Goal: Task Accomplishment & Management: Complete application form

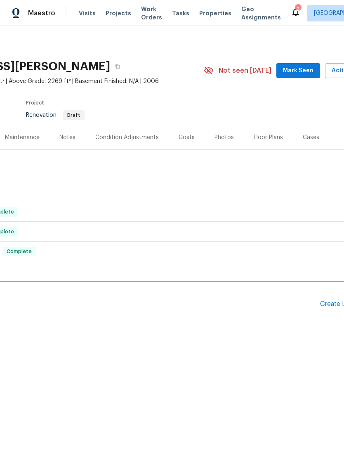
scroll to position [0, 96]
click at [287, 69] on span "Mark Seen" at bounding box center [297, 71] width 31 height 10
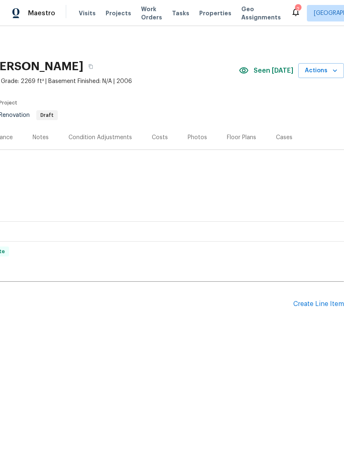
scroll to position [0, 122]
click at [314, 302] on div "Create Line Item" at bounding box center [319, 304] width 51 height 8
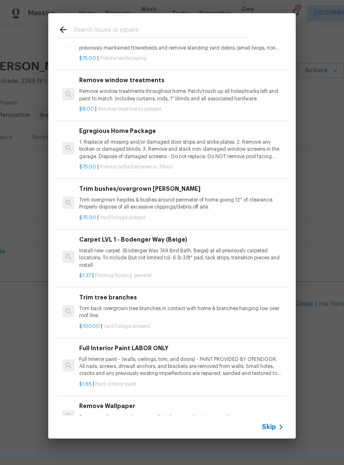
scroll to position [207, 0]
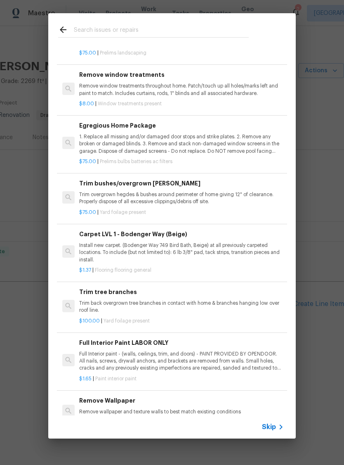
click at [118, 28] on input "text" at bounding box center [161, 31] width 175 height 12
type input "Paint"
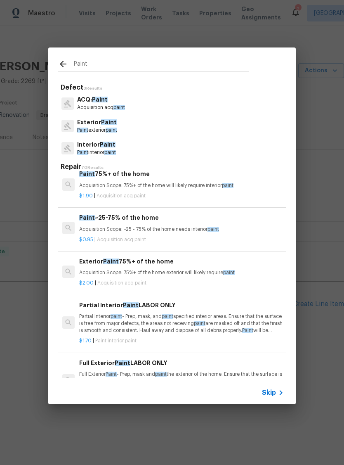
scroll to position [254, 0]
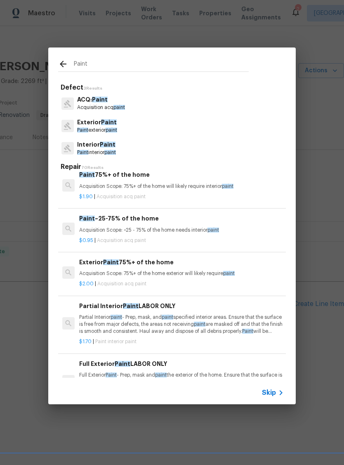
click at [148, 271] on p "Acquisition Scope: 75%+ of the home exterior will likely require paint" at bounding box center [181, 273] width 205 height 7
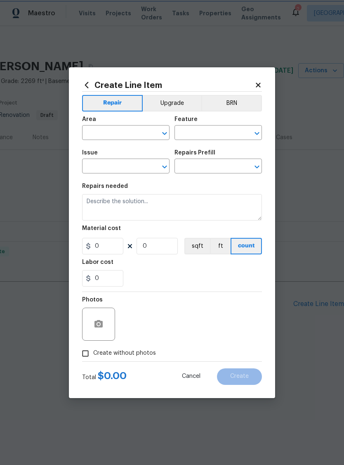
type input "Acquisition"
type input "ACQ: Paint"
type textarea "Acquisition Scope: 75%+ of the home exterior will likely require paint"
type input "1"
type input "Exterior Paint 75%+ of the home $2.00"
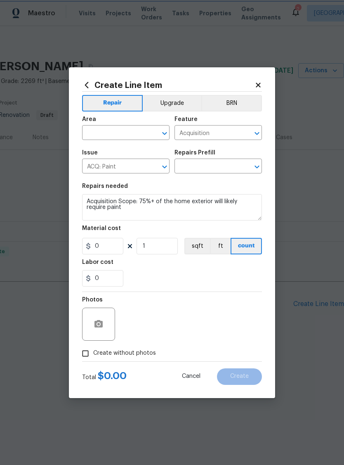
type input "2"
click at [166, 132] on icon "Open" at bounding box center [165, 133] width 10 height 10
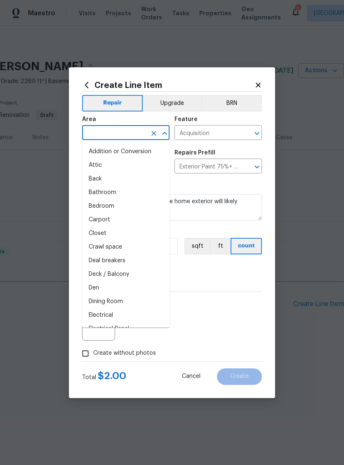
click at [112, 171] on li "Attic" at bounding box center [126, 166] width 88 height 14
type input "Attic"
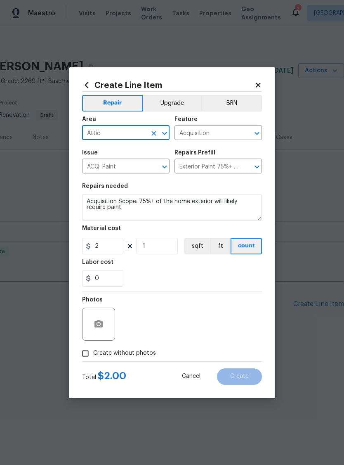
click at [255, 300] on div "Photos" at bounding box center [172, 319] width 180 height 54
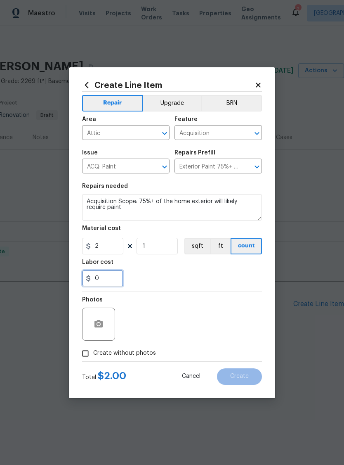
click at [111, 277] on input "0" at bounding box center [102, 278] width 41 height 17
type input "13"
click at [191, 285] on div "13" at bounding box center [172, 278] width 180 height 17
click at [88, 356] on input "Create without photos" at bounding box center [86, 354] width 16 height 16
checkbox input "true"
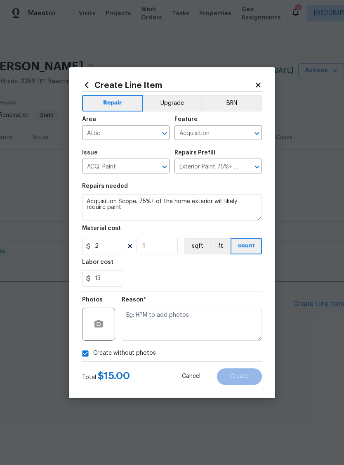
click at [176, 97] on button "Upgrade" at bounding box center [172, 103] width 59 height 17
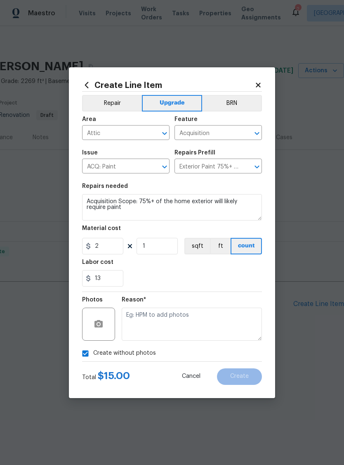
click at [164, 138] on icon "Open" at bounding box center [165, 133] width 10 height 10
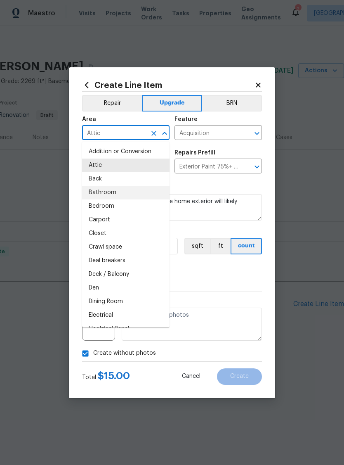
click at [120, 194] on li "Bathroom" at bounding box center [126, 193] width 88 height 14
type input "Bathroom"
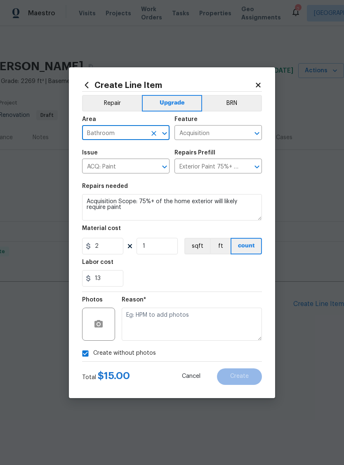
click at [226, 288] on section "Repairs needed Acquisition Scope: 75%+ of the home exterior will likely require…" at bounding box center [172, 234] width 180 height 113
click at [256, 133] on icon "Open" at bounding box center [257, 133] width 5 height 3
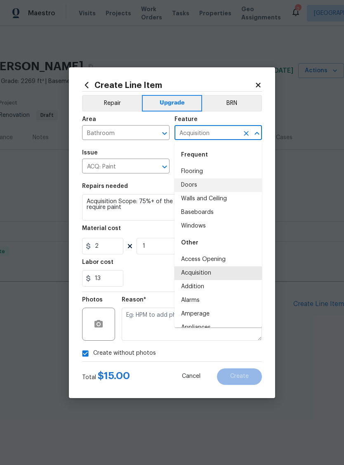
click at [195, 191] on li "Doors" at bounding box center [219, 185] width 88 height 14
type input "Doors"
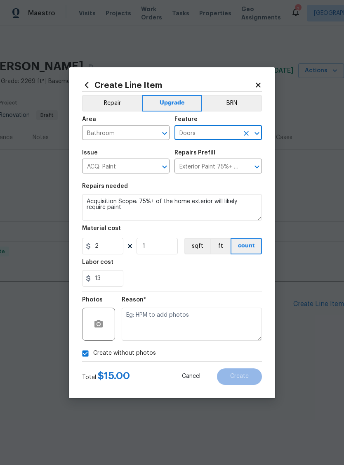
click at [228, 279] on div "13" at bounding box center [172, 278] width 180 height 17
click at [197, 247] on button "sqft" at bounding box center [198, 246] width 26 height 17
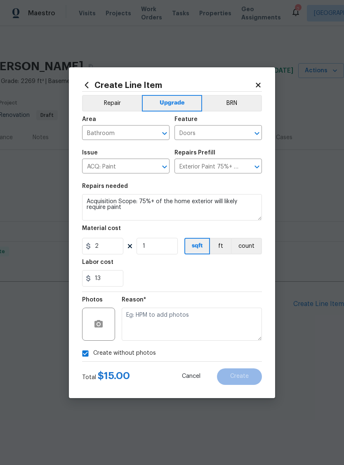
click at [205, 288] on section "Repairs needed Acquisition Scope: 75%+ of the home exterior will likely require…" at bounding box center [172, 234] width 180 height 113
click at [190, 318] on textarea at bounding box center [192, 324] width 140 height 33
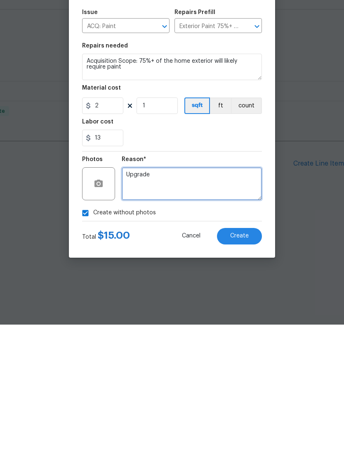
type textarea "Upgrade"
click at [246, 373] on span "Create" at bounding box center [239, 376] width 19 height 6
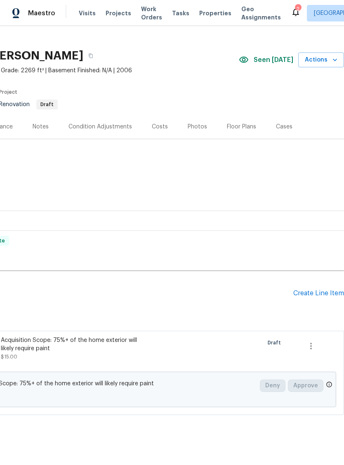
scroll to position [11, 122]
click at [319, 293] on div "Create Line Item" at bounding box center [319, 293] width 51 height 8
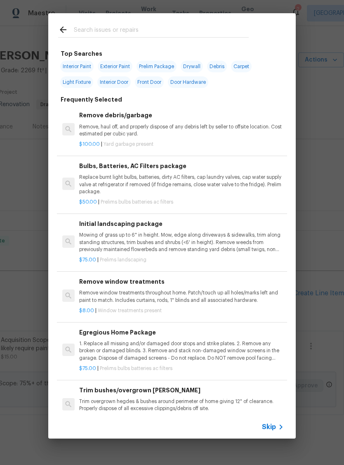
click at [325, 225] on div "Top Searches Interior Paint Exterior Paint Prelim Package Drywall Debris Carpet…" at bounding box center [172, 226] width 344 height 452
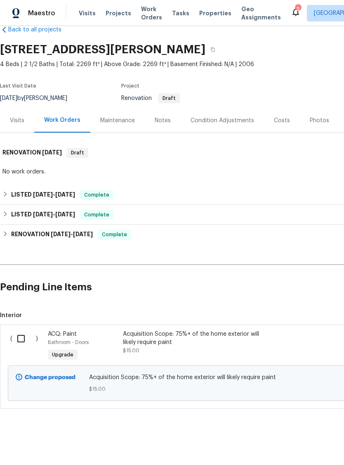
scroll to position [17, 0]
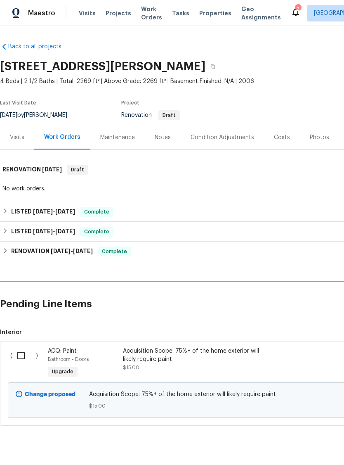
click at [125, 359] on div "Acquisition Scope: 75%+ of the home exterior will likely require paint" at bounding box center [195, 355] width 145 height 17
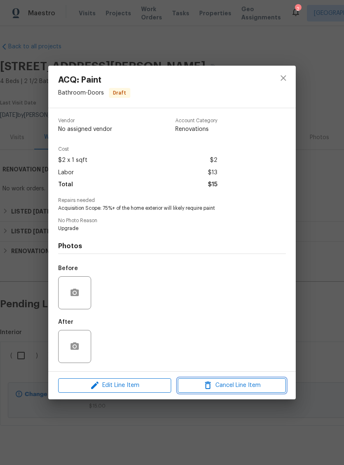
click at [258, 381] on button "Cancel Line Item" at bounding box center [232, 385] width 108 height 14
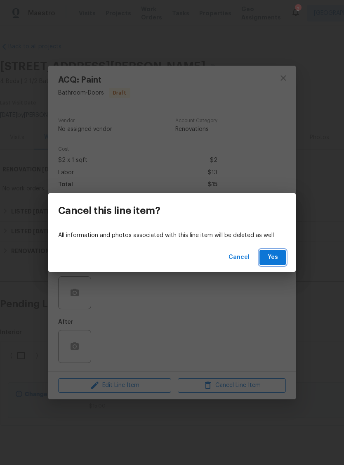
click at [278, 258] on span "Yes" at bounding box center [272, 257] width 13 height 10
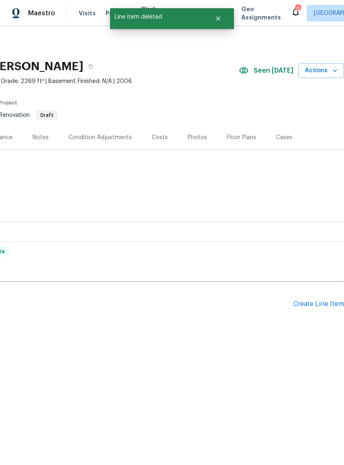
scroll to position [0, 122]
click at [323, 303] on div "Create Line Item" at bounding box center [319, 304] width 51 height 8
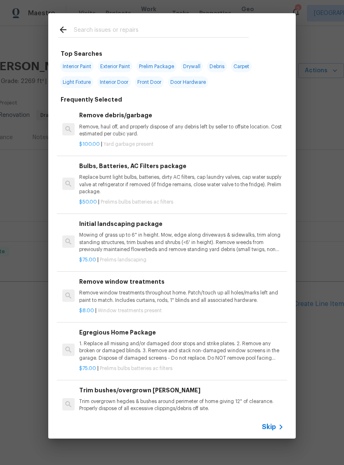
click at [155, 28] on input "text" at bounding box center [161, 31] width 175 height 12
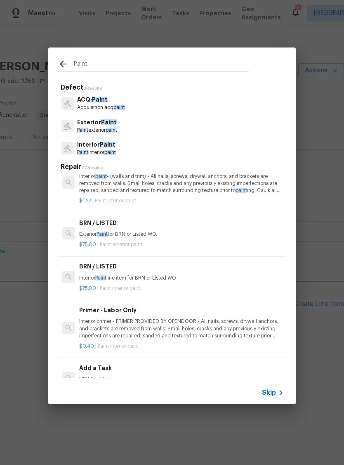
scroll to position [746, 0]
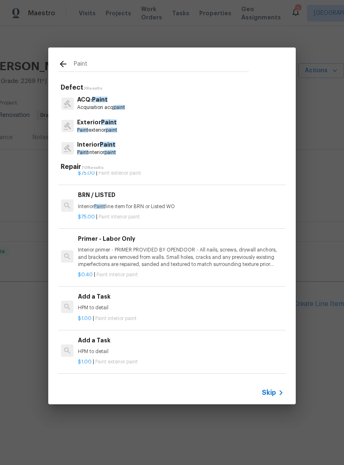
click at [106, 63] on input "Paint" at bounding box center [161, 65] width 175 height 12
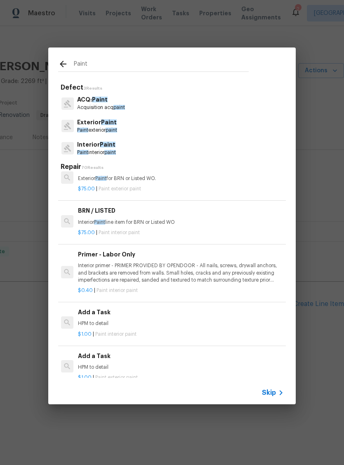
scroll to position [797, 1]
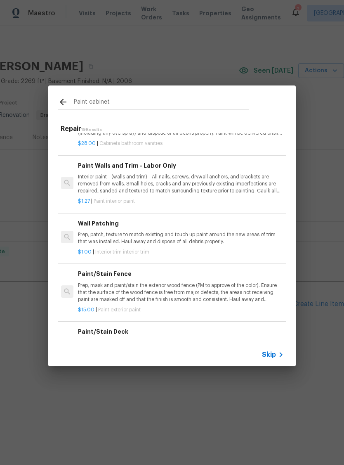
type input "Paint cabinets"
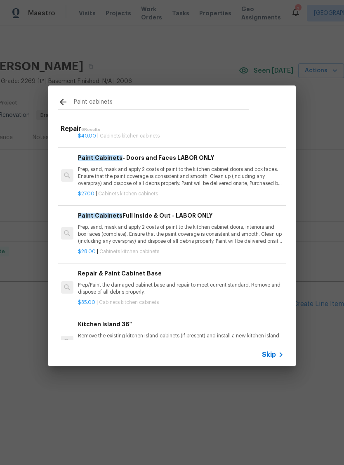
scroll to position [103, 1]
click at [231, 245] on div "$28.00 | Cabinets kitchen cabinets" at bounding box center [180, 249] width 205 height 10
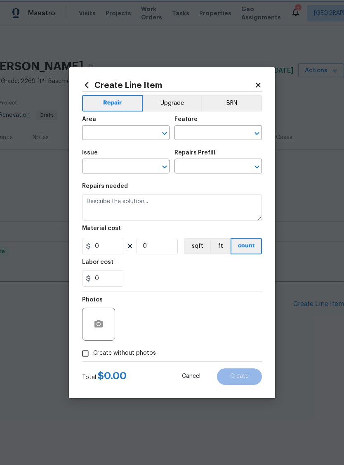
type input "Cabinets"
type input "Kitchen Cabinets"
type input "Paint Cabinets Full Inside & Out - LABOR ONLY $28.00"
type textarea "Prep, sand, mask and apply 2 coats of paint to the kitchen cabinet doors, inter…"
type input "28"
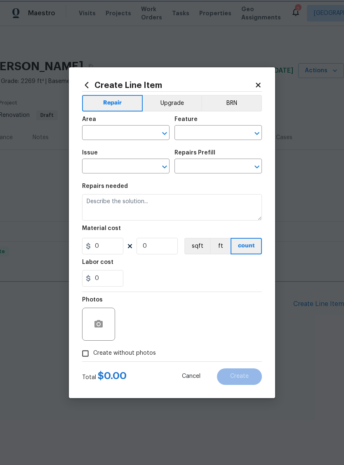
type input "1"
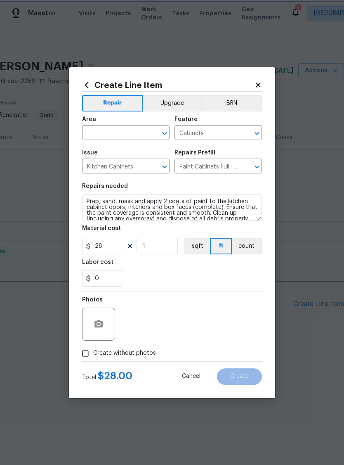
click at [164, 136] on icon "Open" at bounding box center [165, 133] width 10 height 10
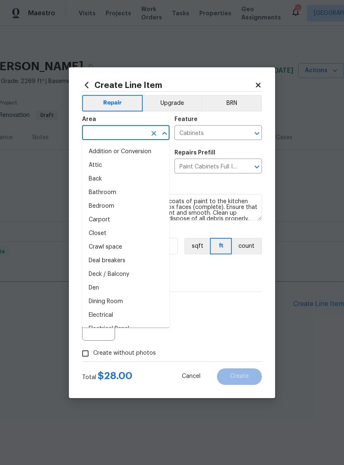
click at [118, 197] on li "Bathroom" at bounding box center [126, 193] width 88 height 14
type input "Bathroom"
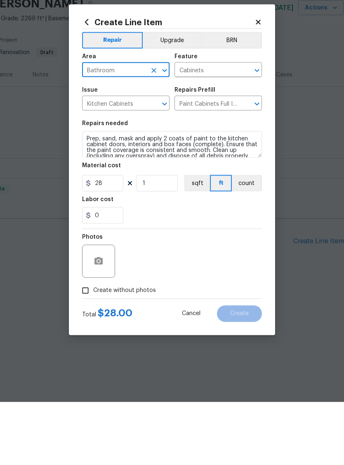
click at [86, 346] on input "Create without photos" at bounding box center [86, 354] width 16 height 16
checkbox input "true"
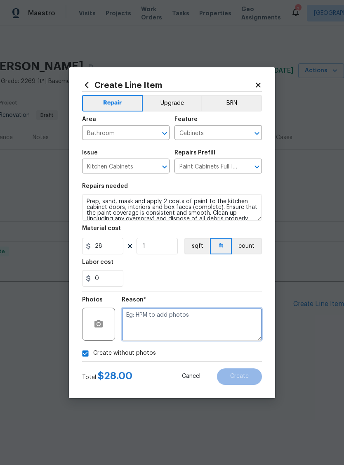
click at [154, 322] on textarea at bounding box center [192, 324] width 140 height 33
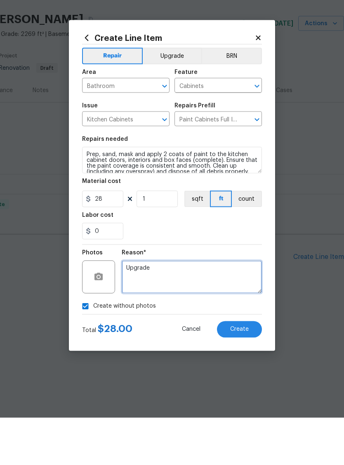
type textarea "Upgrade"
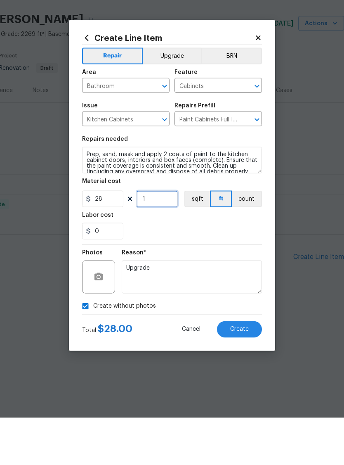
click at [167, 238] on input "1" at bounding box center [157, 246] width 41 height 17
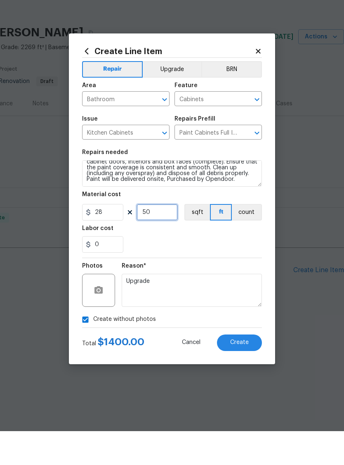
scroll to position [12, 0]
type input "50"
click at [247, 194] on textarea "Prep, sand, mask and apply 2 coats of paint to the kitchen cabinet doors, inter…" at bounding box center [172, 207] width 180 height 26
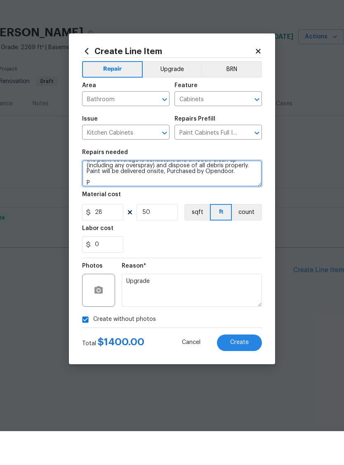
scroll to position [19, 0]
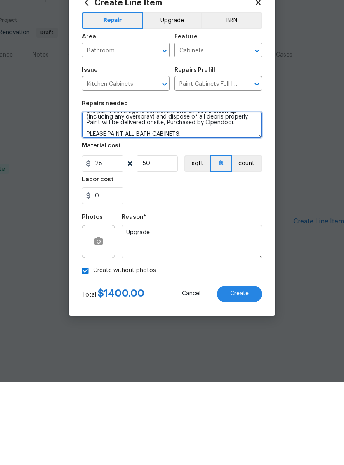
type textarea "Prep, sand, mask and apply 2 coats of paint to the kitchen cabinet doors, inter…"
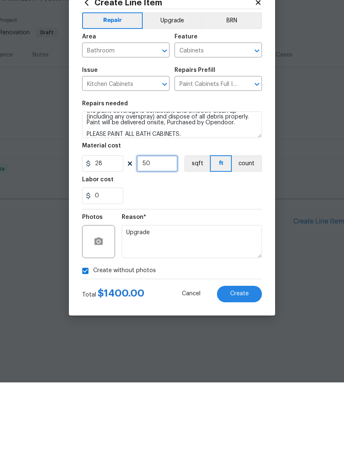
click at [176, 238] on input "50" at bounding box center [157, 246] width 41 height 17
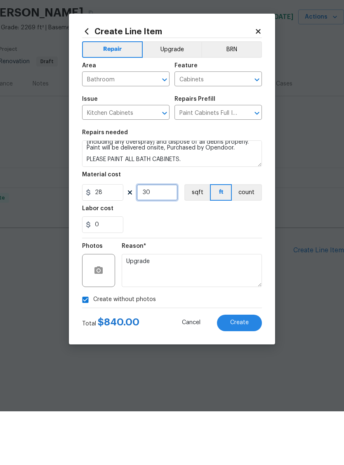
scroll to position [23, 0]
click at [166, 162] on icon "Open" at bounding box center [165, 167] width 10 height 10
type input "30"
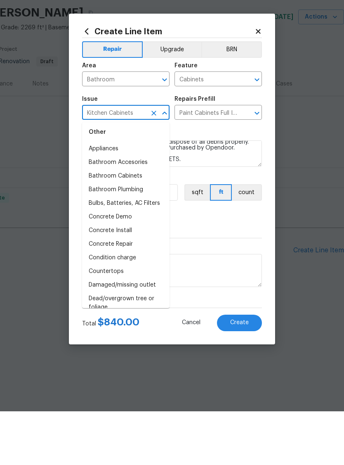
scroll to position [173, 0]
click at [137, 223] on li "Bathroom Cabinets" at bounding box center [126, 230] width 88 height 14
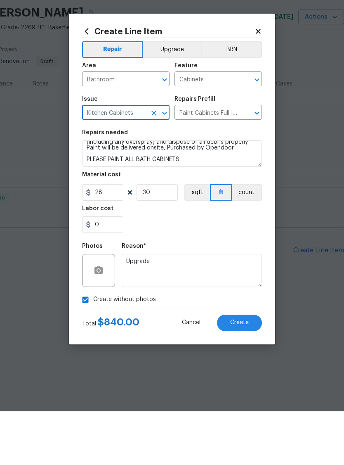
type input "Bathroom Cabinets"
click at [259, 162] on icon "Open" at bounding box center [257, 167] width 10 height 10
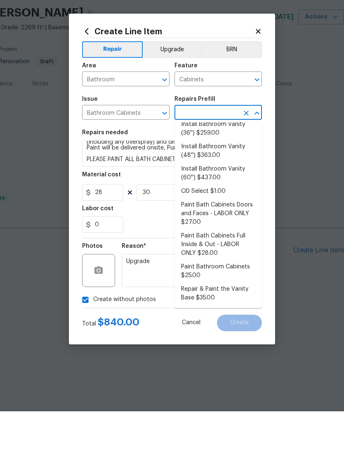
scroll to position [44, 0]
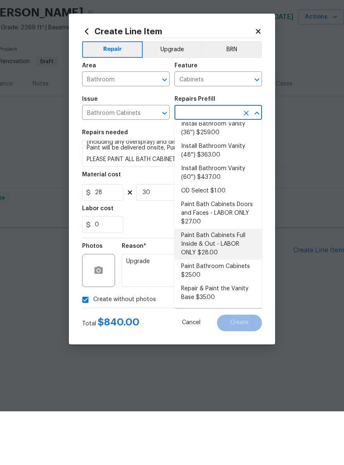
click at [229, 282] on li "Paint Bath Cabinets Full Inside & Out - LABOR ONLY $28.00" at bounding box center [219, 297] width 88 height 31
type input "Paint Bath Cabinets Full Inside & Out - LABOR ONLY $28.00"
type textarea "Prep, sand, mask and apply 2 coats of paint to the bathroom cabinet doors, inte…"
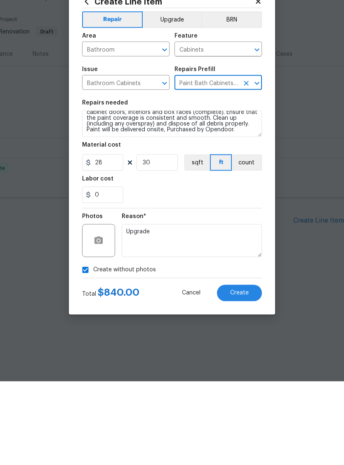
click at [243, 373] on span "Create" at bounding box center [239, 376] width 19 height 6
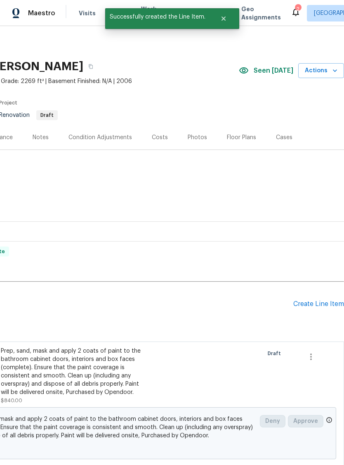
click at [311, 302] on div "Create Line Item" at bounding box center [319, 304] width 51 height 8
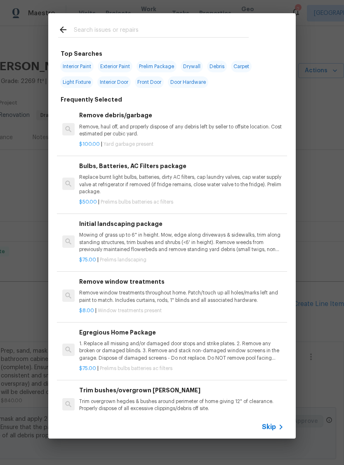
click at [119, 28] on input "text" at bounding box center [161, 31] width 175 height 12
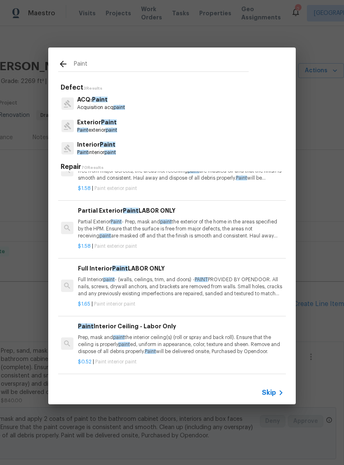
scroll to position [466, 1]
type input "Paint cabinets"
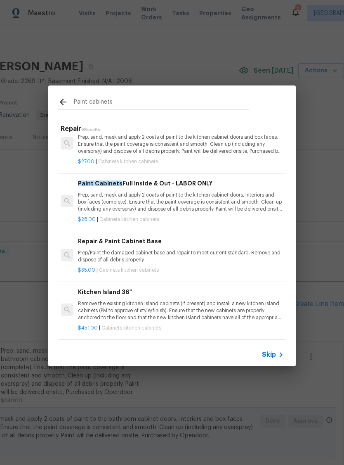
scroll to position [132, 1]
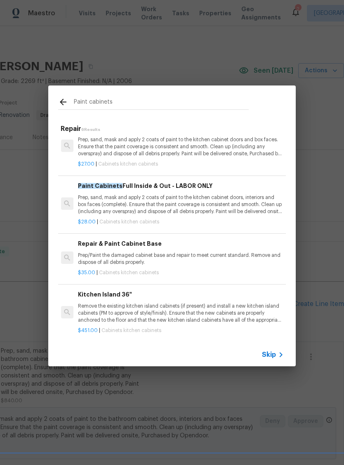
click at [246, 199] on p "Prep, sand, mask and apply 2 coats of paint to the kitchen cabinet doors, inter…" at bounding box center [180, 204] width 205 height 21
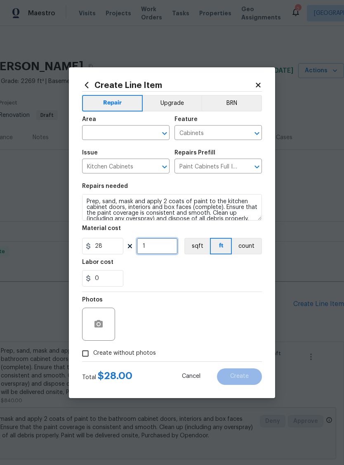
click at [163, 250] on input "1" at bounding box center [157, 246] width 41 height 17
click at [226, 282] on div "0" at bounding box center [172, 278] width 180 height 17
click at [162, 249] on input "45" at bounding box center [157, 246] width 41 height 17
type input "42"
click at [243, 272] on div "0" at bounding box center [172, 278] width 180 height 17
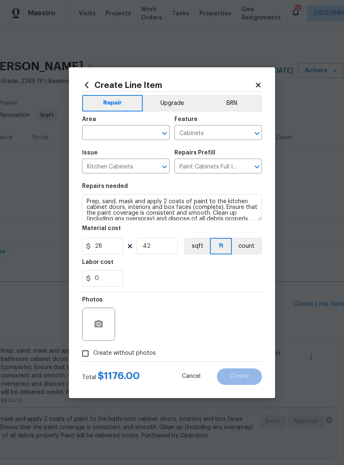
click at [156, 135] on icon "Clear" at bounding box center [154, 133] width 8 height 8
click at [160, 131] on icon "Open" at bounding box center [165, 133] width 10 height 10
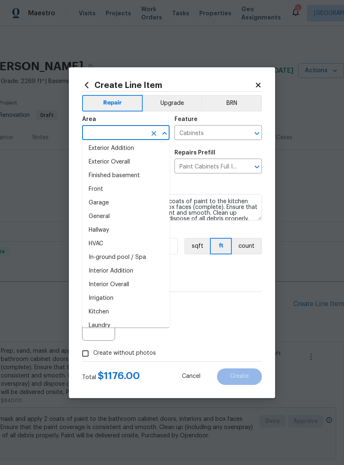
scroll to position [211, 0]
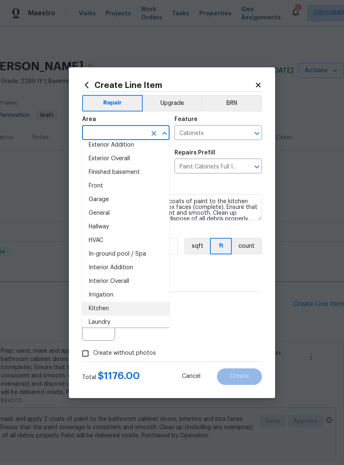
click at [117, 310] on li "Kitchen" at bounding box center [126, 309] width 88 height 14
type input "Kitchen"
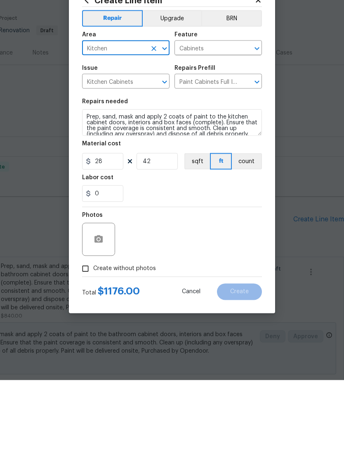
click at [86, 346] on input "Create without photos" at bounding box center [86, 354] width 16 height 16
checkbox input "true"
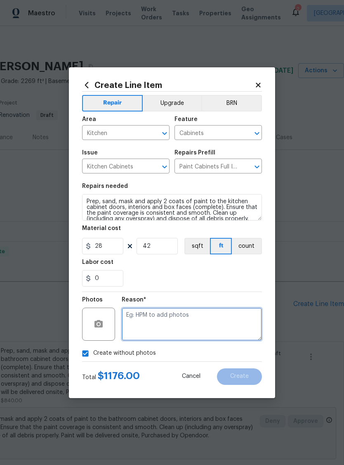
click at [165, 322] on textarea at bounding box center [192, 324] width 140 height 33
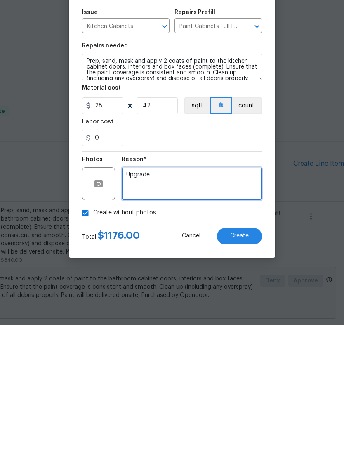
type textarea "Upgrade"
click at [245, 373] on span "Create" at bounding box center [239, 376] width 19 height 6
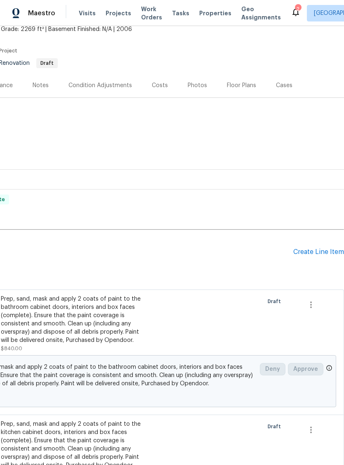
scroll to position [52, 122]
click at [320, 248] on div "Create Line Item" at bounding box center [319, 252] width 51 height 8
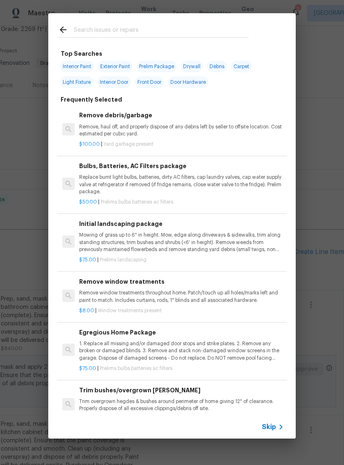
click at [122, 26] on input "text" at bounding box center [161, 31] width 175 height 12
type input "Faucet"
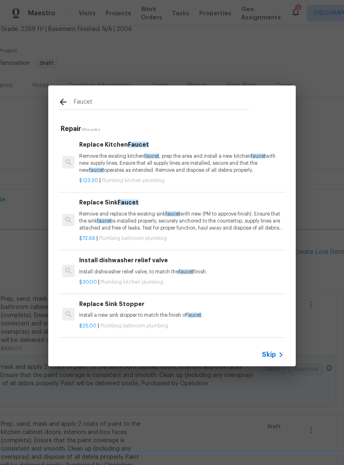
click at [222, 218] on p "Remove and replace the existing sink faucet with new (PM to approve finish). En…" at bounding box center [181, 221] width 205 height 21
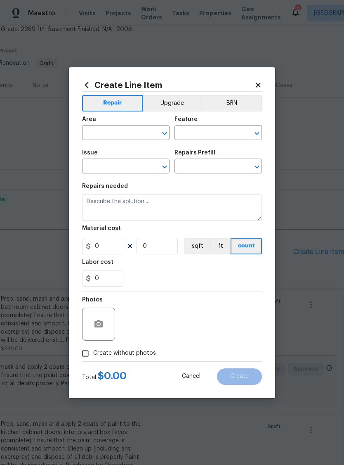
type input "Plumbing"
type input "Bathroom Plumbing"
type input "Replace Sink Faucet $72.66"
type textarea "Remove and replace the existing sink faucet with new (PM to approve finish). En…"
type input "72.66"
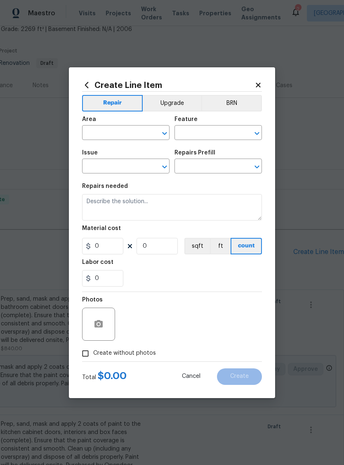
type input "1"
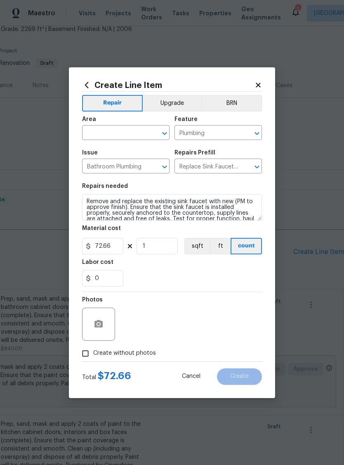
click at [165, 137] on icon "Open" at bounding box center [165, 133] width 10 height 10
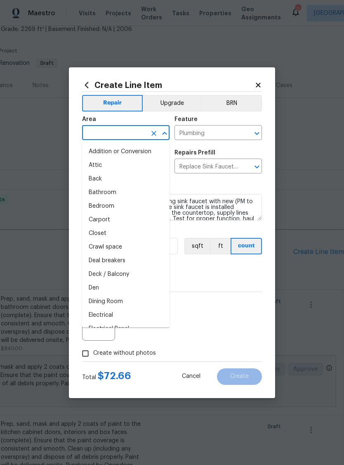
click at [123, 194] on li "Bathroom" at bounding box center [126, 193] width 88 height 14
type input "Bathroom"
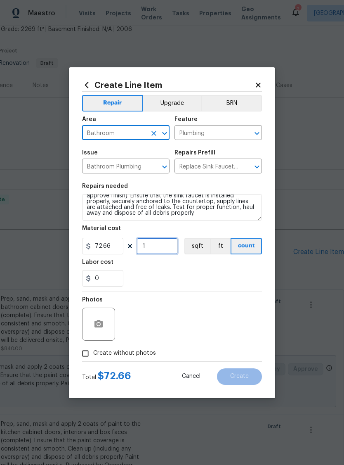
click at [164, 250] on input "1" at bounding box center [157, 246] width 41 height 17
type input "4"
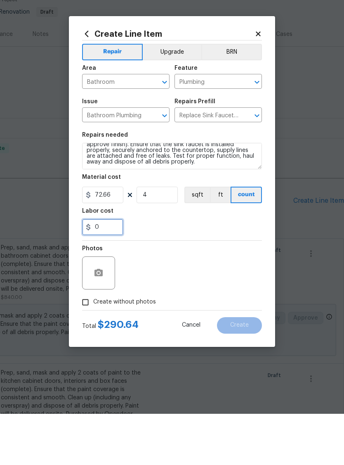
click at [109, 270] on input "0" at bounding box center [102, 278] width 41 height 17
type input "50"
click at [237, 292] on div "Photos" at bounding box center [172, 319] width 180 height 54
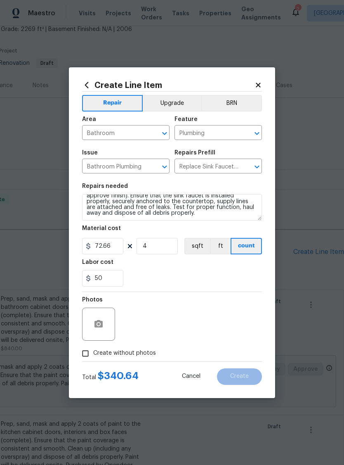
click at [90, 353] on input "Create without photos" at bounding box center [86, 354] width 16 height 16
checkbox input "true"
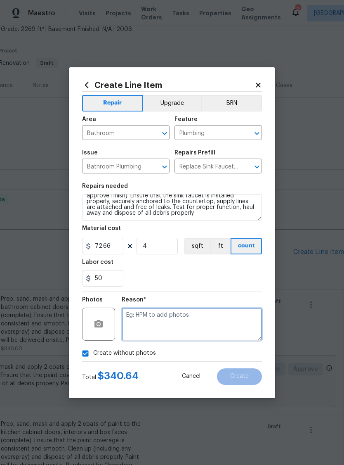
click at [154, 318] on textarea at bounding box center [192, 324] width 140 height 33
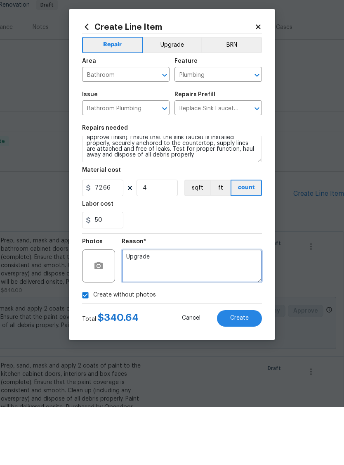
type textarea "Upgrade"
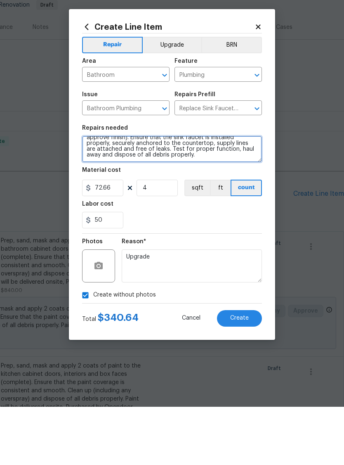
click at [179, 194] on textarea "Remove and replace the existing sink faucet with new (PM to approve finish). En…" at bounding box center [172, 207] width 180 height 26
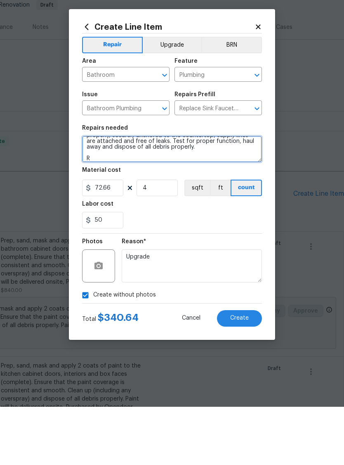
scroll to position [19, 0]
type textarea "Remove and replace the existing sink faucet with new (PM to approve finish). En…"
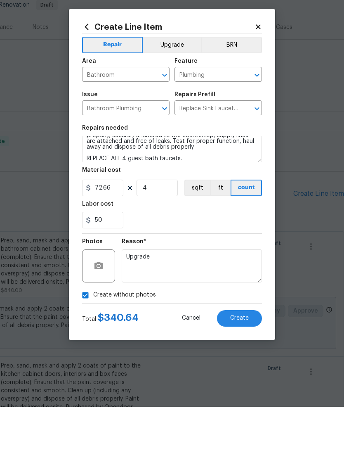
click at [241, 373] on span "Create" at bounding box center [239, 376] width 19 height 6
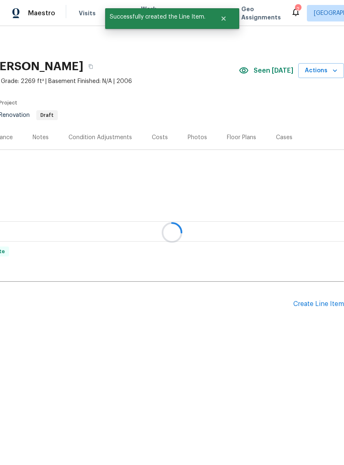
scroll to position [0, 122]
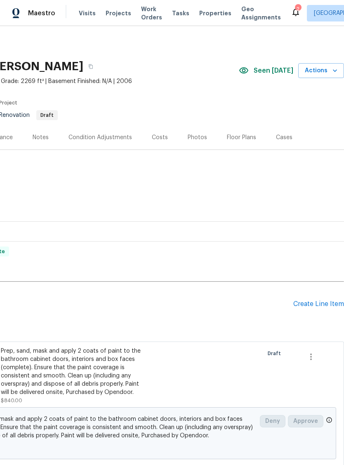
click at [321, 303] on div "Create Line Item" at bounding box center [319, 304] width 51 height 8
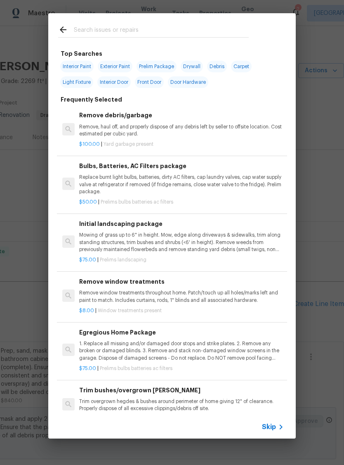
click at [112, 28] on input "text" at bounding box center [161, 31] width 175 height 12
type input "Counter"
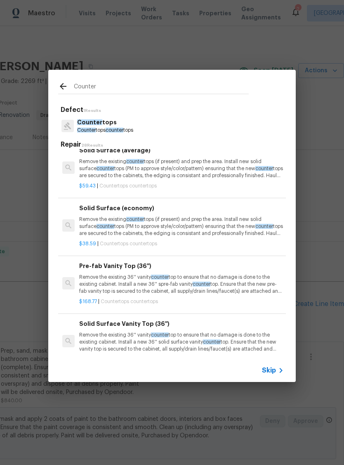
scroll to position [328, 0]
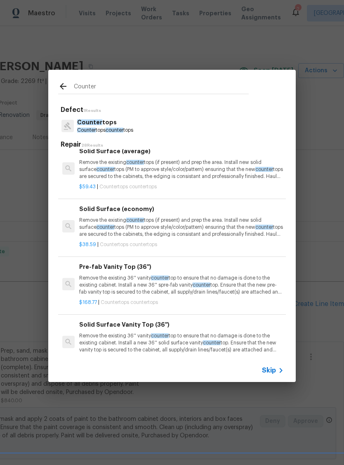
click at [199, 223] on p "Remove the existing counter tops (if present) and prep the area. Install new so…" at bounding box center [181, 227] width 205 height 21
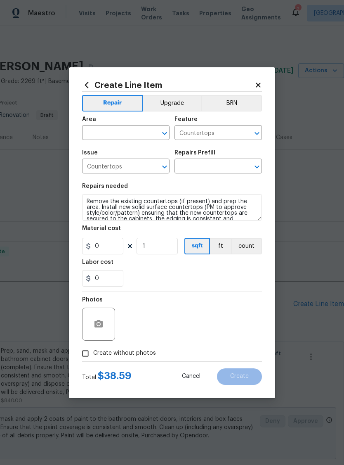
type input "Solid Surface (economy) $38.59"
type input "38.59"
click at [166, 251] on input "1" at bounding box center [157, 246] width 41 height 17
type input "0"
click at [175, 103] on button "Upgrade" at bounding box center [172, 103] width 59 height 17
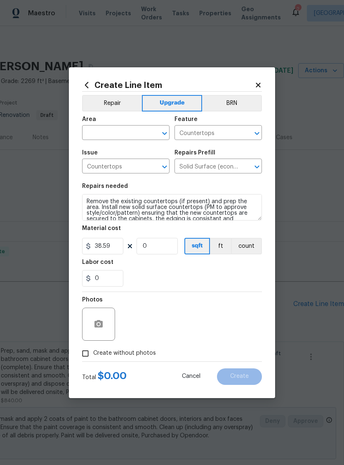
click at [166, 135] on icon "Open" at bounding box center [165, 133] width 10 height 10
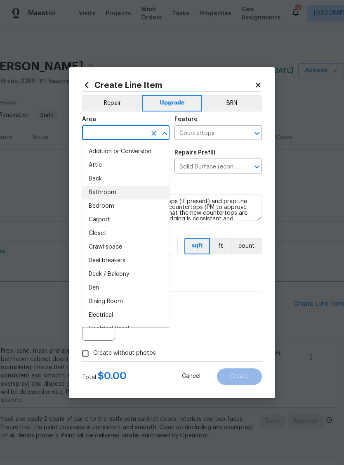
click at [123, 195] on li "Bathroom" at bounding box center [126, 193] width 88 height 14
type input "Bathroom"
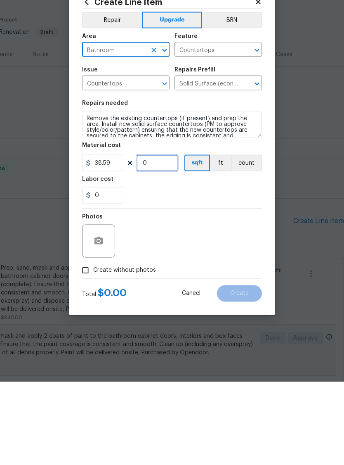
click at [162, 238] on input "0" at bounding box center [157, 246] width 41 height 17
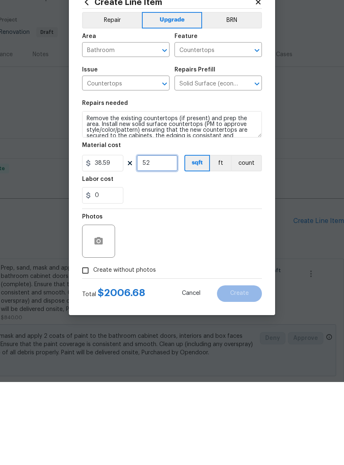
type input "52"
click at [88, 346] on input "Create without photos" at bounding box center [86, 354] width 16 height 16
checkbox input "true"
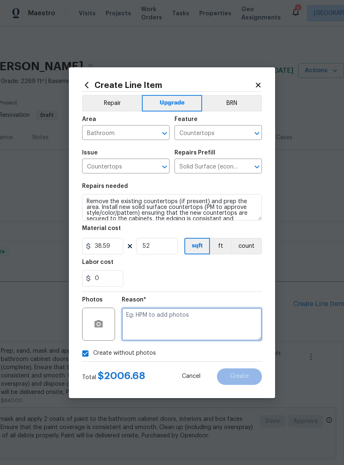
click at [168, 320] on textarea at bounding box center [192, 324] width 140 height 33
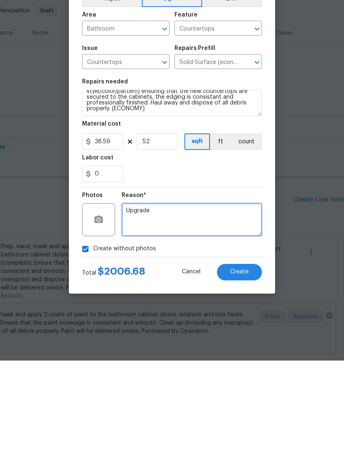
scroll to position [17, 0]
type textarea "Upgrade"
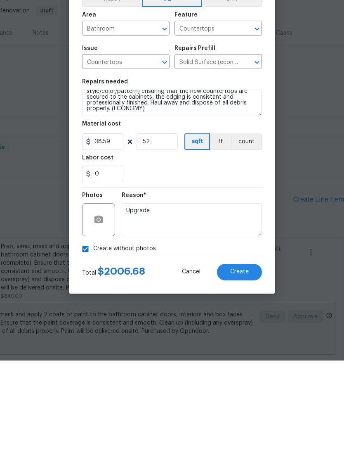
click at [162, 194] on textarea "Remove the existing countertops (if present) and prep the area. Install new sol…" at bounding box center [172, 207] width 180 height 26
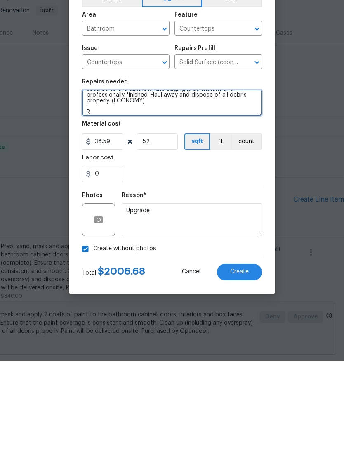
scroll to position [25, 0]
type textarea "Remove the existing countertops (if present) and prep the area. Install new sol…"
click at [245, 373] on span "Create" at bounding box center [239, 376] width 19 height 6
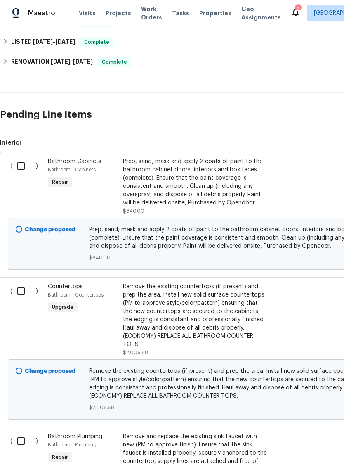
scroll to position [190, 0]
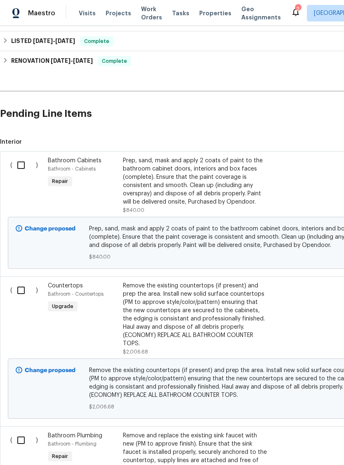
click at [189, 184] on div "Prep, sand, mask and apply 2 coats of paint to the bathroom cabinet doors, inte…" at bounding box center [195, 182] width 145 height 50
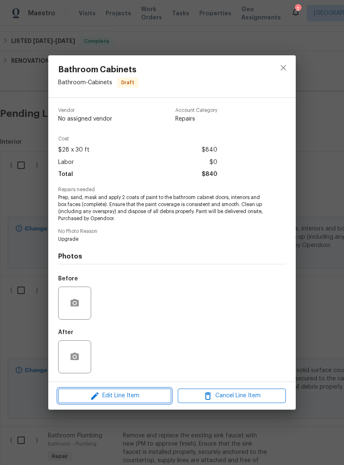
click at [146, 395] on span "Edit Line Item" at bounding box center [115, 396] width 108 height 10
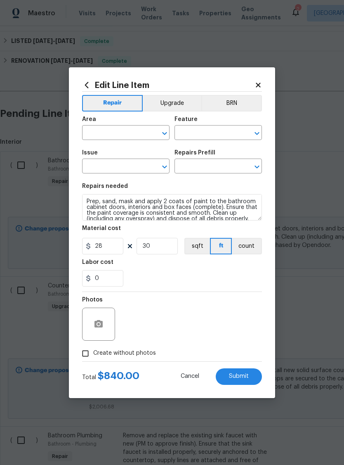
type input "Bathroom"
type input "Cabinets"
type input "Bathroom Cabinets"
type input "Paint Bath Cabinets Full Inside & Out - LABOR ONLY $28.00"
click at [178, 96] on button "Upgrade" at bounding box center [172, 103] width 59 height 17
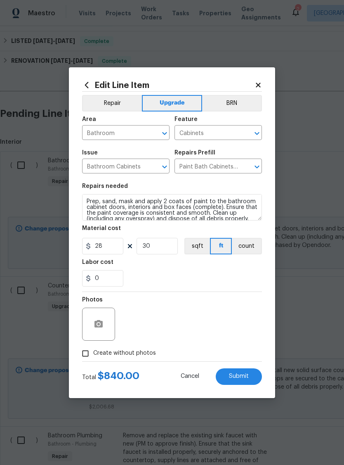
click at [246, 376] on span "Submit" at bounding box center [239, 376] width 20 height 6
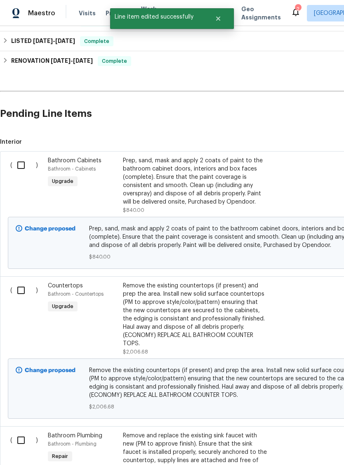
click at [161, 317] on div "Remove the existing countertops (if present) and prep the area. Install new sol…" at bounding box center [195, 315] width 145 height 66
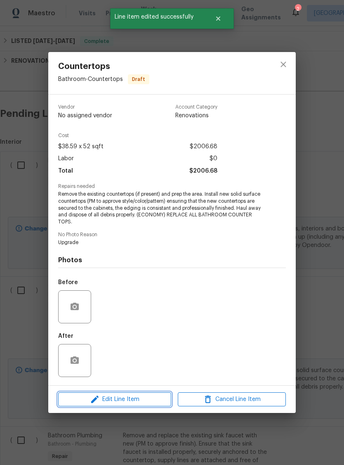
click at [146, 398] on span "Edit Line Item" at bounding box center [115, 399] width 108 height 10
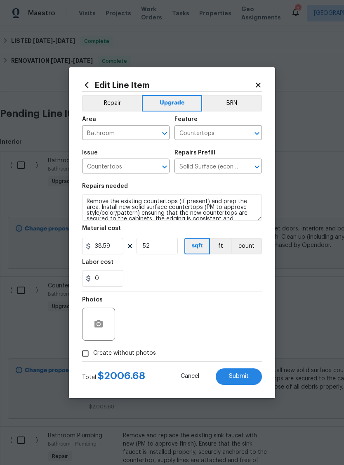
click at [242, 374] on span "Submit" at bounding box center [239, 376] width 20 height 6
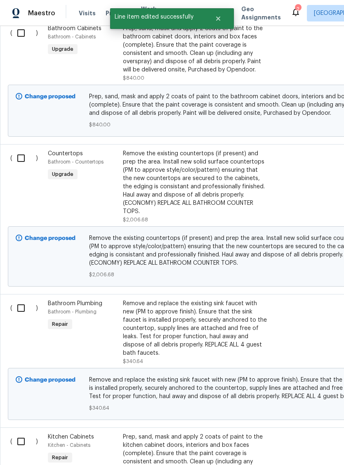
scroll to position [323, 0]
click at [138, 328] on div "Remove and replace the existing sink faucet with new (PM to approve finish). En…" at bounding box center [195, 328] width 145 height 58
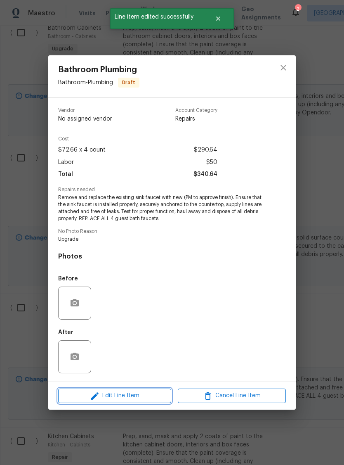
click at [133, 396] on span "Edit Line Item" at bounding box center [115, 396] width 108 height 10
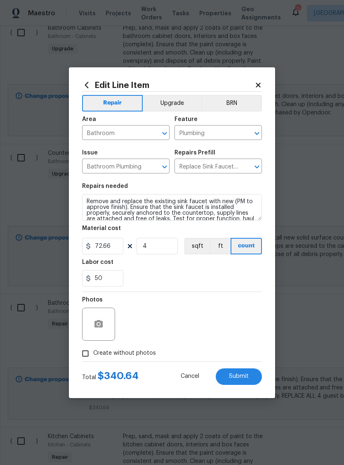
click at [184, 109] on button "Upgrade" at bounding box center [172, 103] width 59 height 17
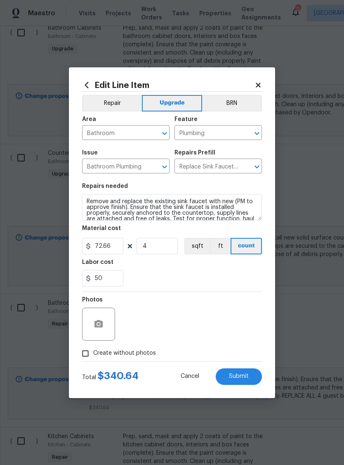
click at [242, 373] on button "Submit" at bounding box center [239, 376] width 46 height 17
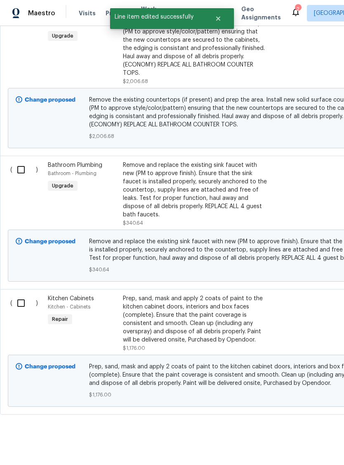
scroll to position [460, 0]
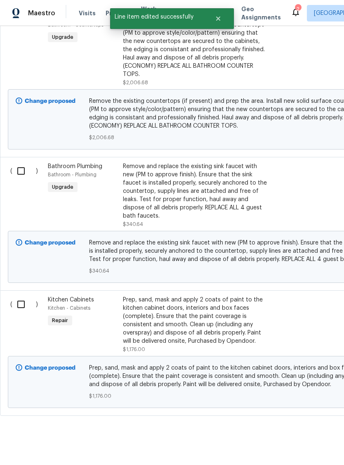
click at [152, 327] on div "Prep, sand, mask and apply 2 coats of paint to the kitchen cabinet doors, inter…" at bounding box center [195, 321] width 145 height 50
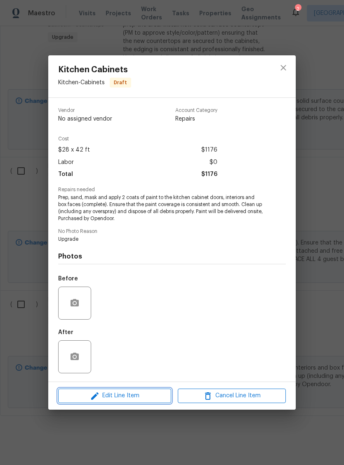
click at [137, 398] on span "Edit Line Item" at bounding box center [115, 396] width 108 height 10
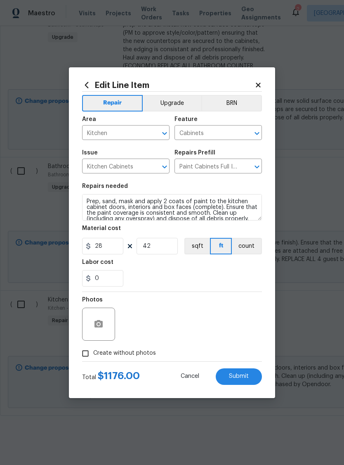
click at [184, 97] on button "Upgrade" at bounding box center [172, 103] width 59 height 17
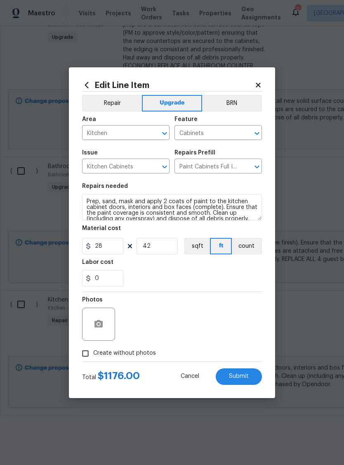
click at [245, 379] on span "Submit" at bounding box center [239, 376] width 20 height 6
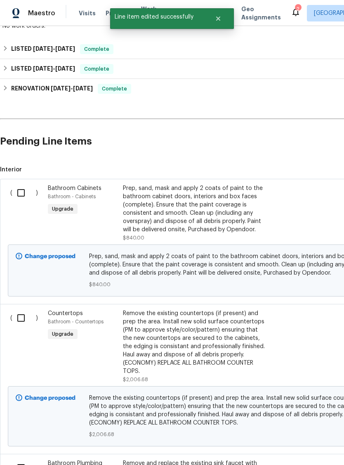
scroll to position [165, 0]
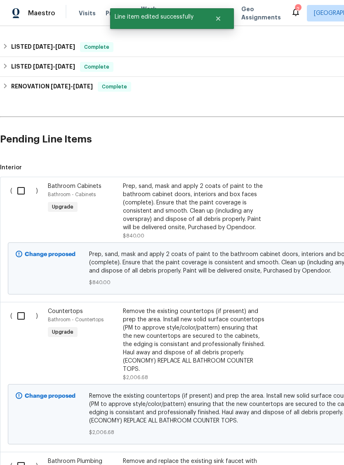
click at [21, 192] on input "checkbox" at bounding box center [24, 190] width 24 height 17
checkbox input "true"
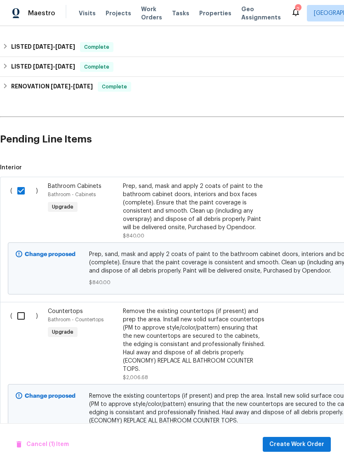
click at [29, 315] on input "checkbox" at bounding box center [24, 315] width 24 height 17
checkbox input "true"
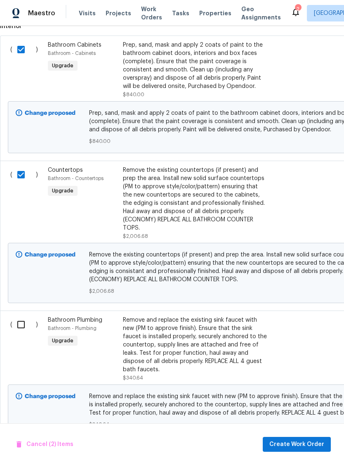
scroll to position [307, 0]
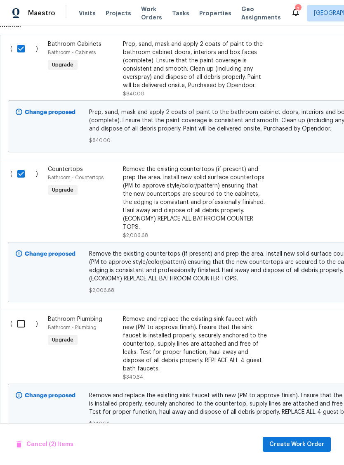
click at [25, 315] on input "checkbox" at bounding box center [24, 323] width 24 height 17
checkbox input "true"
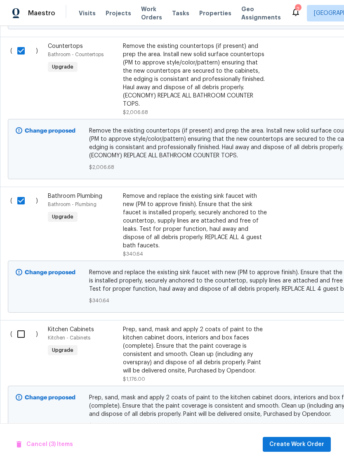
scroll to position [430, 0]
click at [24, 326] on input "checkbox" at bounding box center [24, 333] width 24 height 17
checkbox input "true"
click at [302, 444] on span "Create Work Order" at bounding box center [297, 444] width 55 height 10
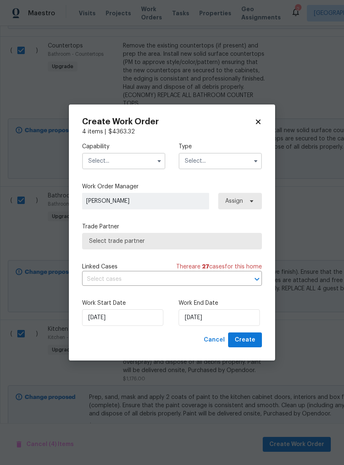
click at [136, 158] on input "text" at bounding box center [123, 161] width 83 height 17
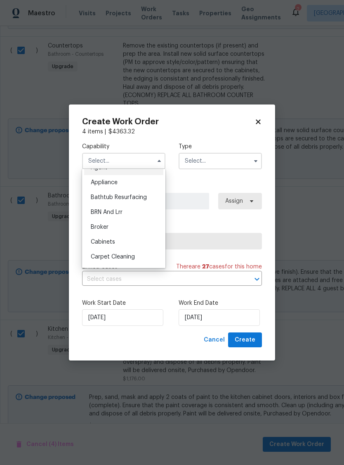
scroll to position [12, 0]
click at [218, 164] on input "text" at bounding box center [220, 161] width 83 height 17
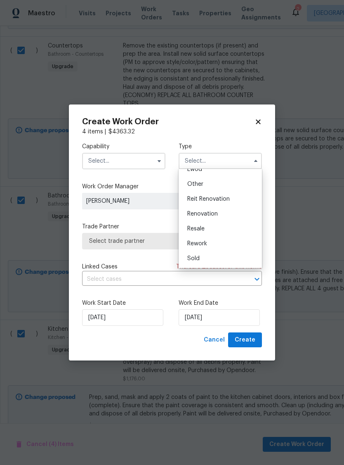
scroll to position [98, 0]
click at [222, 217] on div "Renovation" at bounding box center [220, 213] width 79 height 15
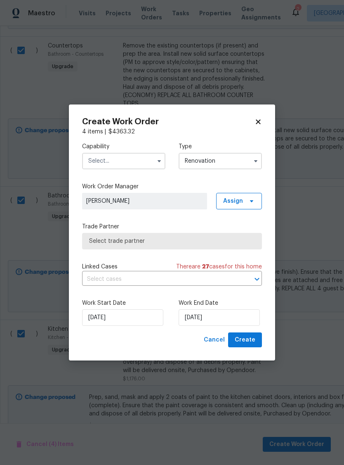
click at [233, 163] on input "Renovation" at bounding box center [220, 161] width 83 height 17
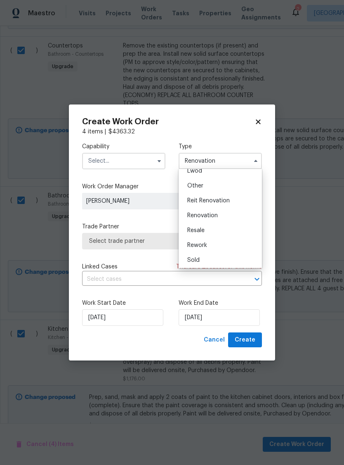
scroll to position [96, 0]
click at [211, 249] on div "Rework" at bounding box center [220, 245] width 79 height 15
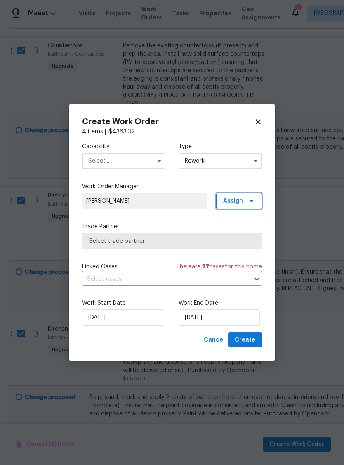
click at [256, 201] on span "Assign" at bounding box center [239, 201] width 46 height 17
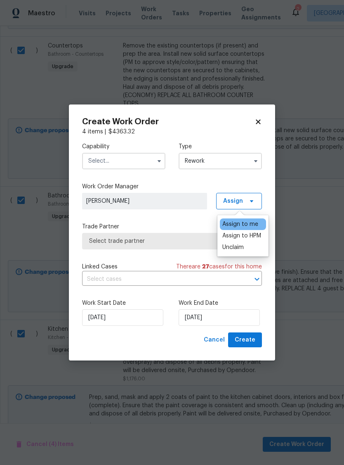
click at [175, 226] on label "Trade Partner" at bounding box center [172, 227] width 180 height 8
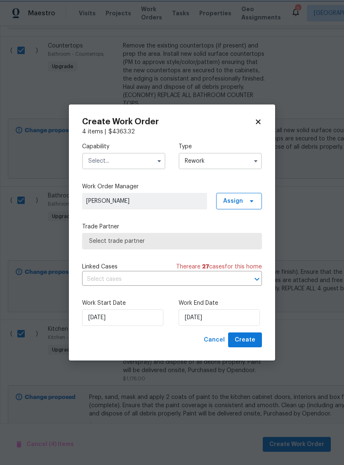
click at [252, 280] on button "Open" at bounding box center [257, 279] width 12 height 12
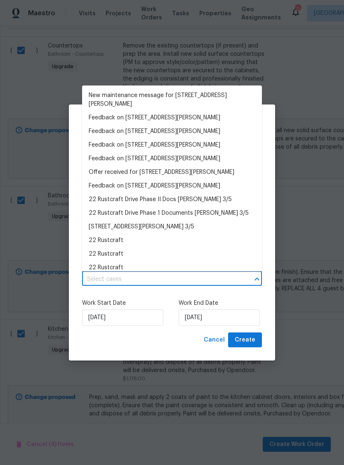
click at [173, 306] on div "Work Start Date 9/19/2025 Work End Date 9/19/2025" at bounding box center [172, 312] width 180 height 40
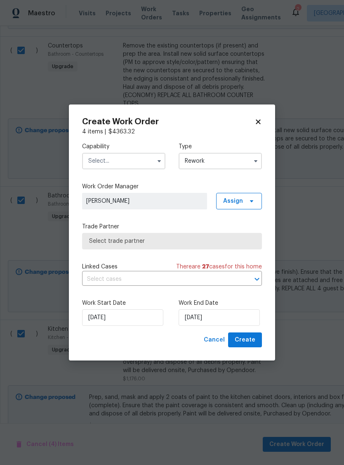
click at [228, 157] on input "Rework" at bounding box center [220, 161] width 83 height 17
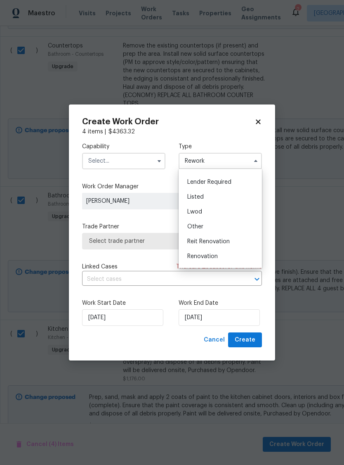
scroll to position [58, 0]
click at [206, 195] on div "Listed" at bounding box center [220, 194] width 79 height 15
type input "Listed"
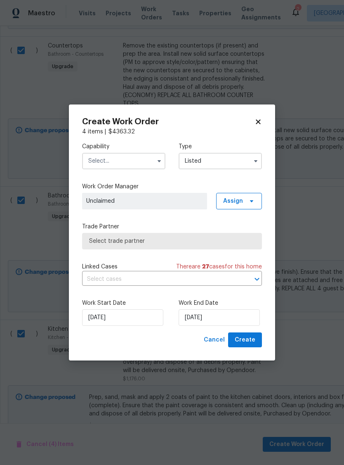
click at [233, 225] on label "Trade Partner" at bounding box center [172, 227] width 180 height 8
click at [134, 161] on input "text" at bounding box center [123, 161] width 83 height 17
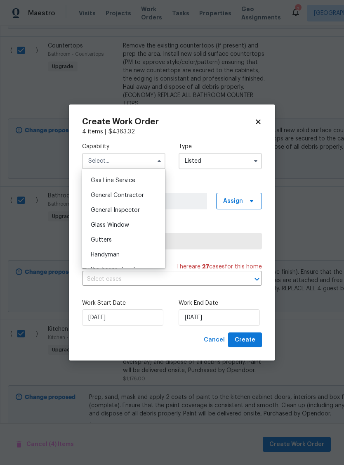
scroll to position [379, 0]
click at [138, 197] on div "General Contractor" at bounding box center [123, 194] width 79 height 15
type input "General Contractor"
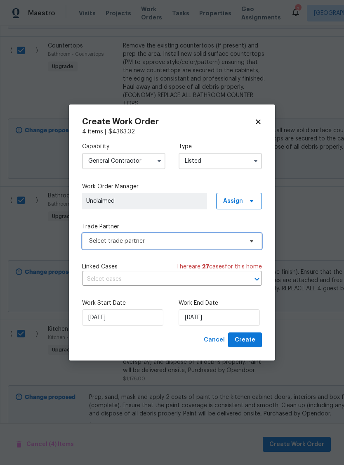
click at [240, 240] on span "Select trade partner" at bounding box center [166, 241] width 154 height 8
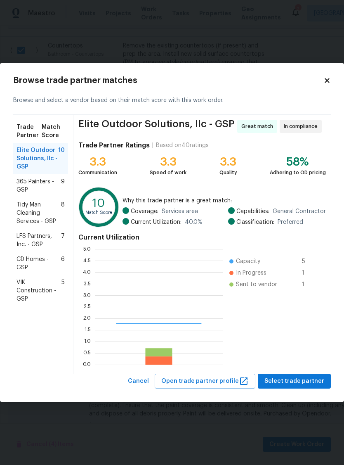
scroll to position [116, 128]
click at [26, 296] on span "VIK Construction - GSP" at bounding box center [39, 290] width 45 height 25
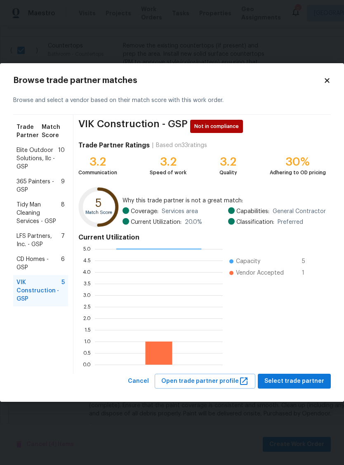
click at [35, 159] on span "Elite Outdoor Solutions, llc - GSP" at bounding box center [38, 158] width 42 height 25
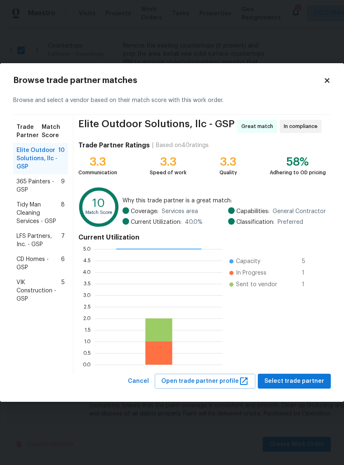
click at [31, 289] on span "VIK Construction - GSP" at bounding box center [39, 290] width 45 height 25
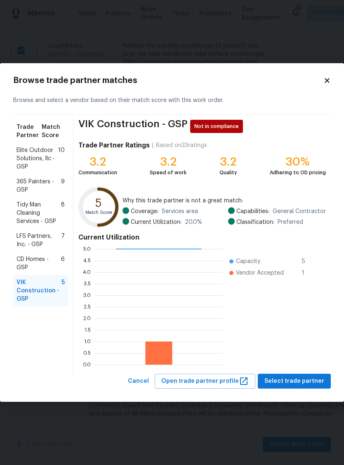
click at [45, 158] on span "Elite Outdoor Solutions, llc - GSP" at bounding box center [38, 158] width 42 height 25
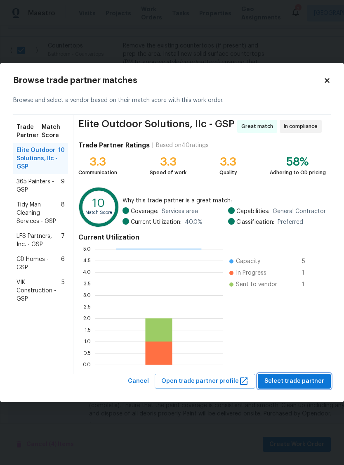
click at [302, 384] on span "Select trade partner" at bounding box center [295, 381] width 60 height 10
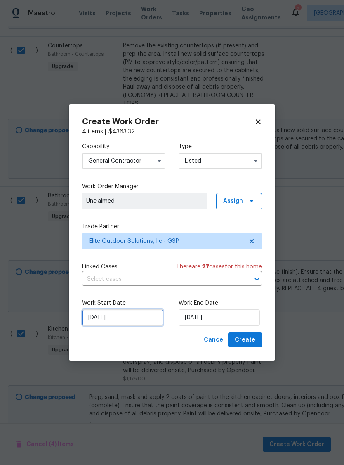
click at [123, 320] on input "9/19/2025" at bounding box center [122, 317] width 81 height 17
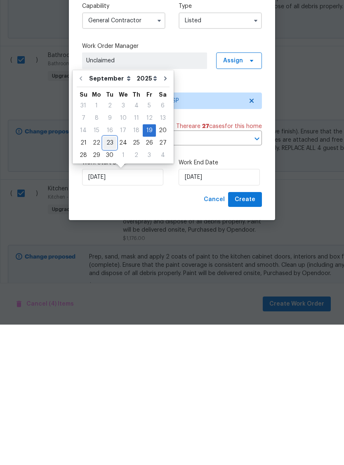
click at [107, 277] on div "23" at bounding box center [109, 283] width 13 height 12
type input "9/23/2025"
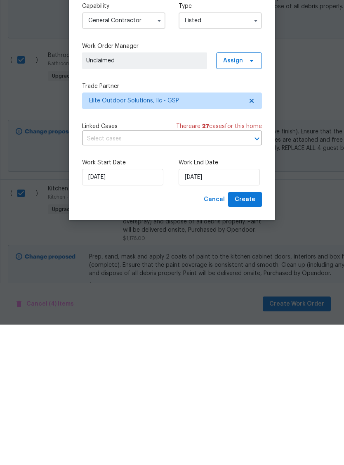
type input "9/23/2025"
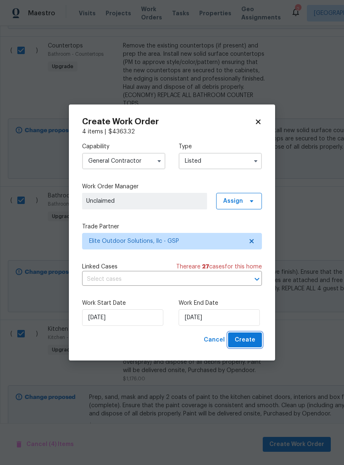
click at [251, 340] on span "Create" at bounding box center [245, 340] width 21 height 10
checkbox input "false"
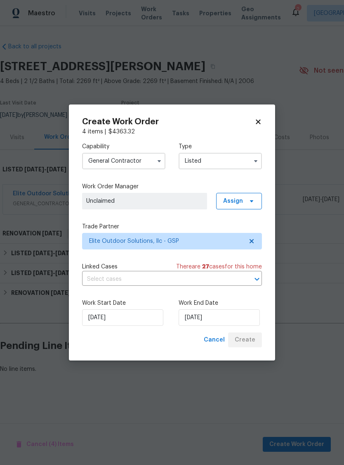
scroll to position [0, 0]
